Goal: Task Accomplishment & Management: Manage account settings

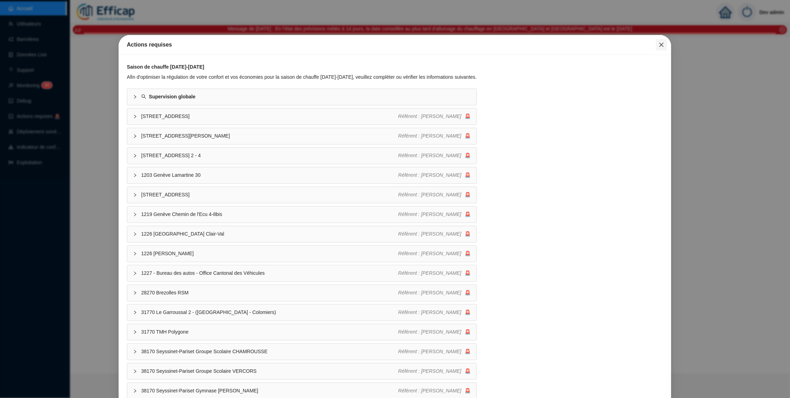
click at [659, 45] on icon "close" at bounding box center [661, 45] width 4 height 4
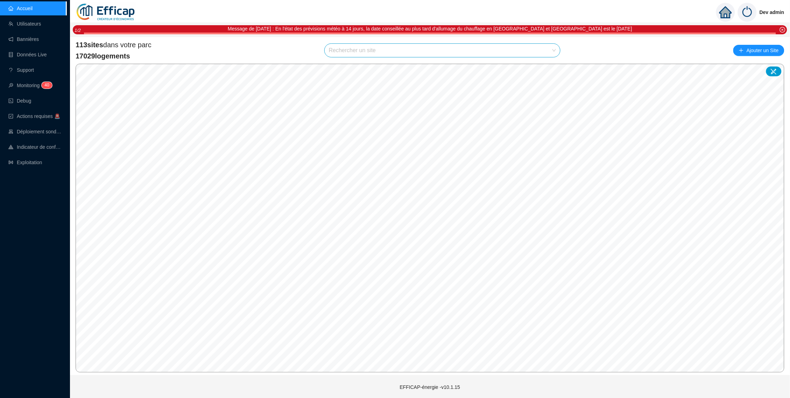
click at [489, 52] on input "search" at bounding box center [439, 50] width 221 height 13
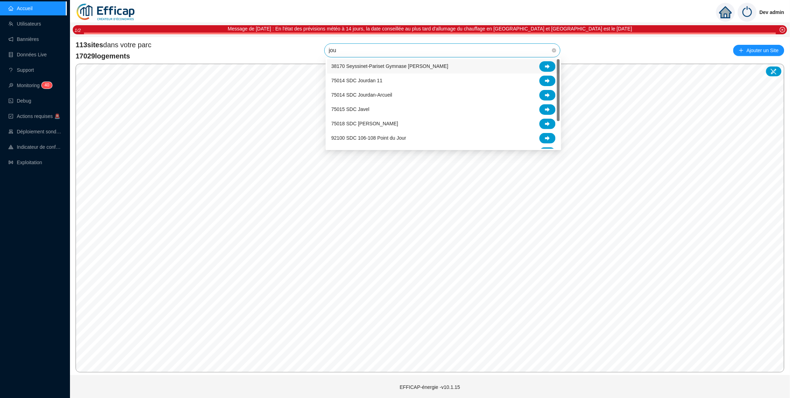
type input "jour"
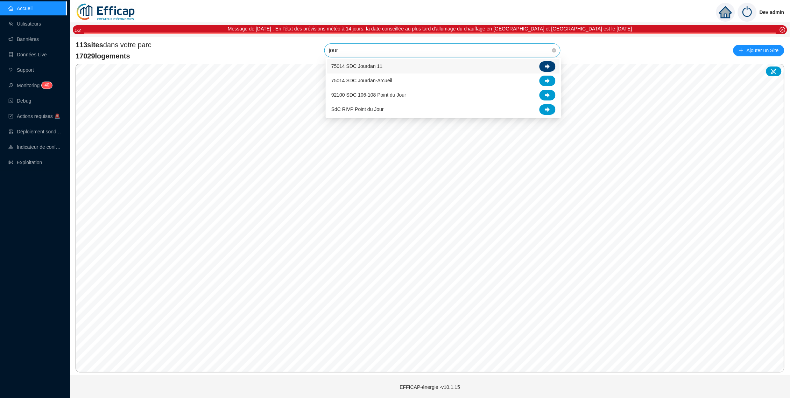
click at [551, 67] on div at bounding box center [547, 66] width 16 height 10
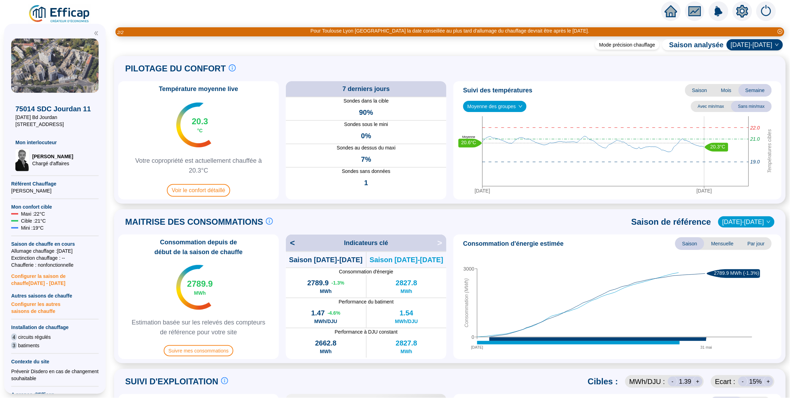
click at [748, 13] on icon "setting" at bounding box center [742, 11] width 13 height 13
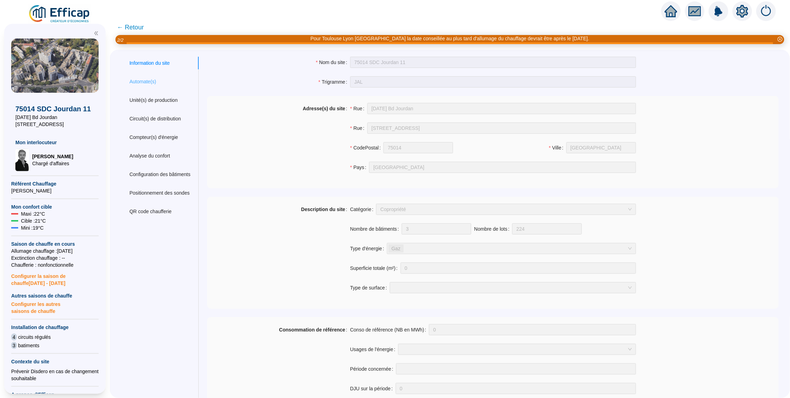
click at [165, 82] on div "Automate(s)" at bounding box center [160, 81] width 78 height 13
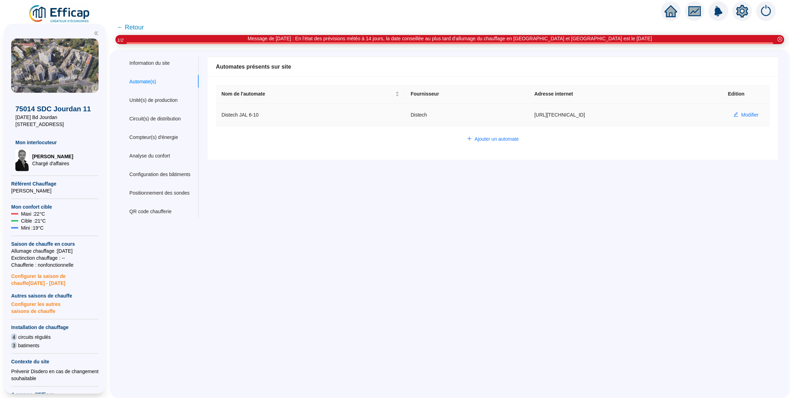
drag, startPoint x: 535, startPoint y: 113, endPoint x: 566, endPoint y: 113, distance: 31.1
click at [566, 113] on td "[URL][TECHNICAL_ID]" at bounding box center [625, 115] width 193 height 23
copy td "[TECHNICAL_ID]"
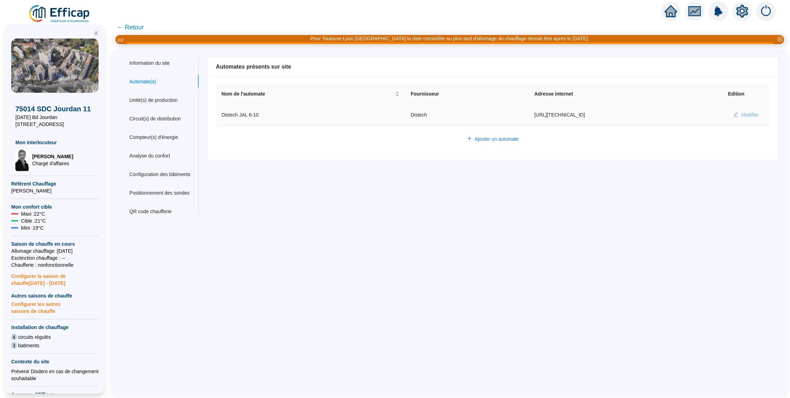
click at [734, 112] on icon "edit" at bounding box center [736, 114] width 5 height 5
type input "Distech JAL 6-10"
type input "[URL][TECHNICAL_ID]"
type input "admin"
type input "AV1001"
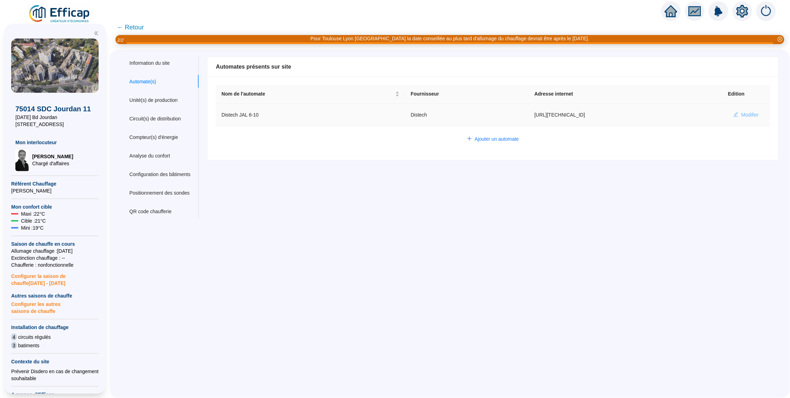
type input "AV1002"
type input "AV1000"
type input "BV1000"
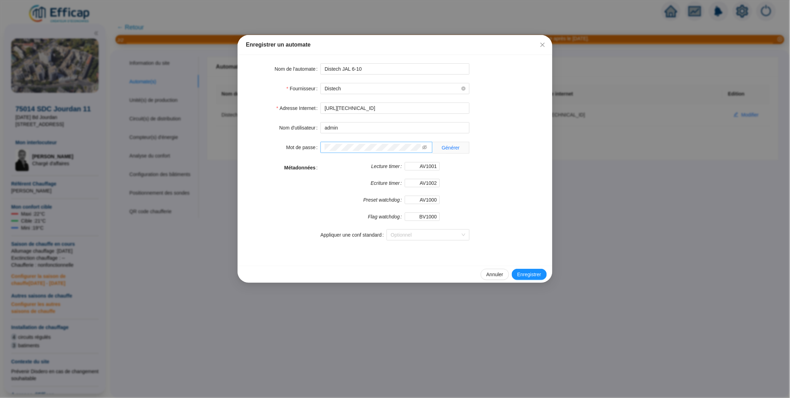
click at [423, 144] on span at bounding box center [424, 147] width 5 height 7
click at [425, 146] on icon "eye-invisible" at bounding box center [424, 147] width 5 height 5
click at [393, 131] on input "admin" at bounding box center [394, 127] width 149 height 11
drag, startPoint x: 404, startPoint y: 109, endPoint x: 294, endPoint y: 107, distance: 110.2
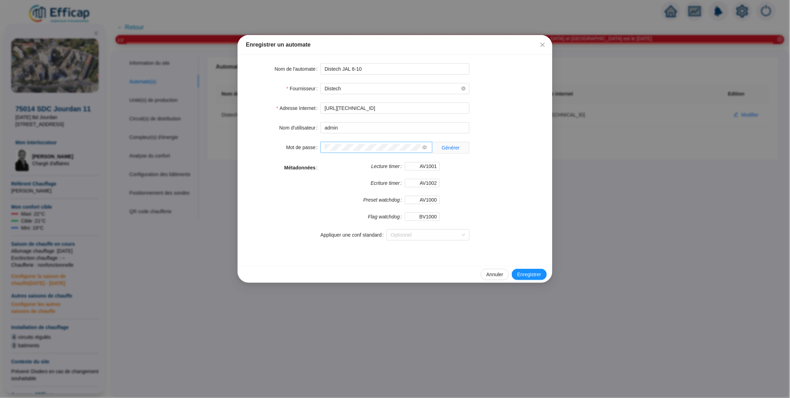
drag, startPoint x: 572, startPoint y: 59, endPoint x: 551, endPoint y: 59, distance: 20.6
click at [572, 59] on div "Enregistrer un automate Nom de l'automate Distech JAL 6-10 Fournisseur Distech …" at bounding box center [395, 199] width 790 height 398
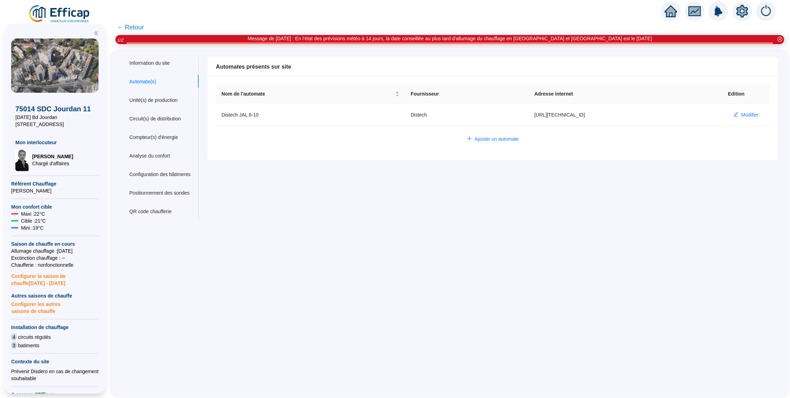
click at [134, 25] on span "← Retour" at bounding box center [130, 27] width 27 height 10
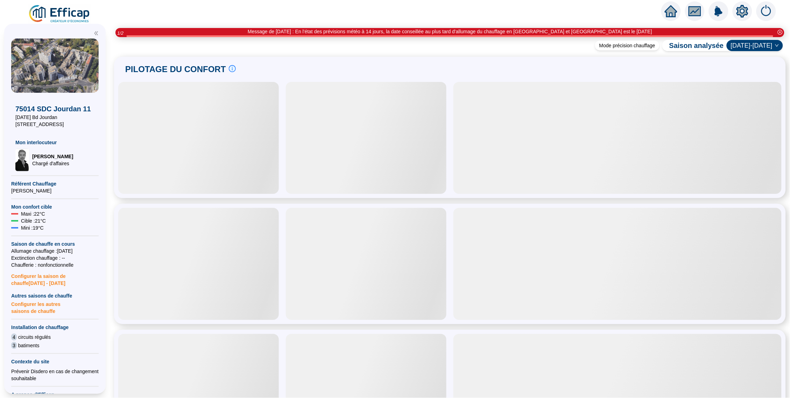
click at [74, 10] on img at bounding box center [59, 14] width 63 height 20
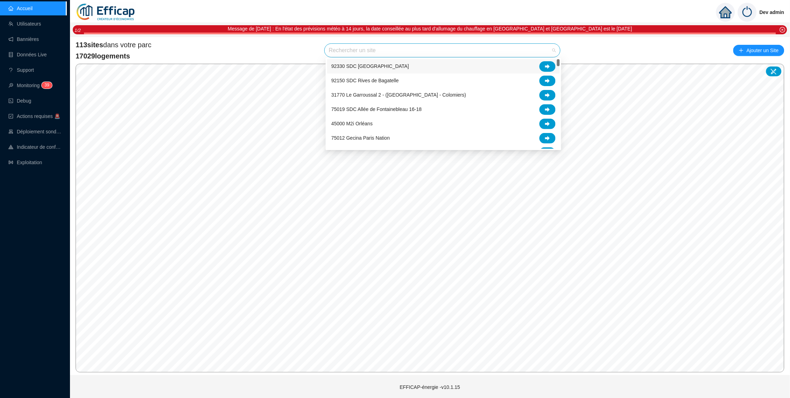
click at [519, 55] on input "search" at bounding box center [439, 50] width 221 height 13
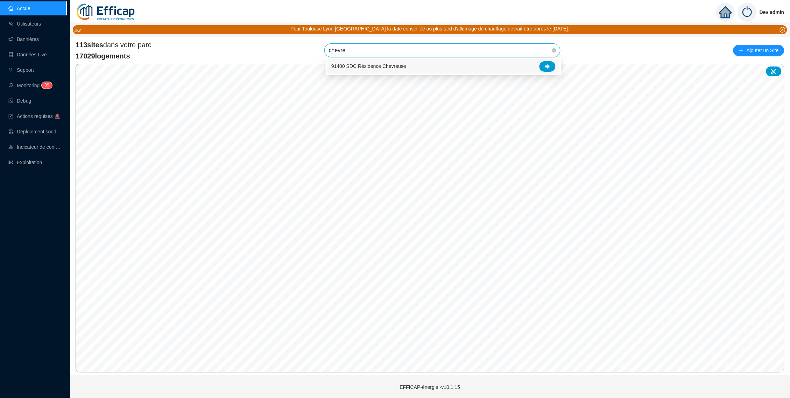
type input "chèvre"
drag, startPoint x: 510, startPoint y: 58, endPoint x: 547, endPoint y: 69, distance: 39.1
click at [547, 69] on div at bounding box center [547, 66] width 16 height 10
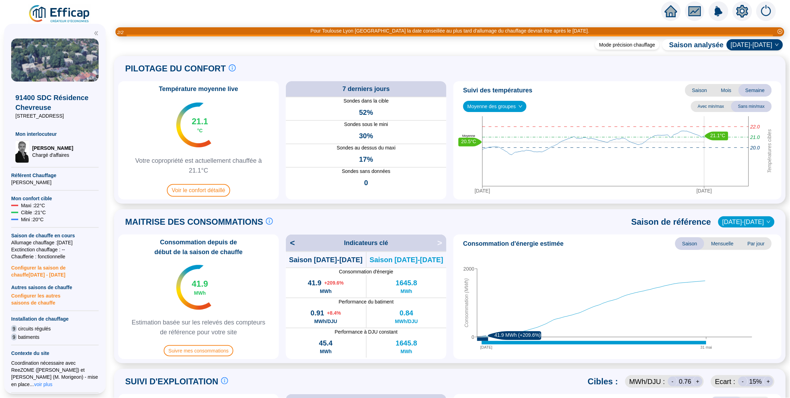
drag, startPoint x: 15, startPoint y: 115, endPoint x: 76, endPoint y: 118, distance: 60.9
click at [76, 118] on span "[STREET_ADDRESS]" at bounding box center [54, 115] width 79 height 7
copy span "[STREET_ADDRESS]"
